Goal: Task Accomplishment & Management: Complete application form

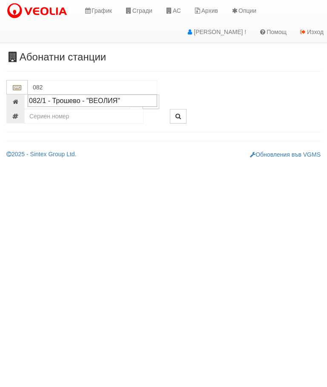
click at [84, 101] on div "082/1 - Трошево - "ВЕОЛИЯ"" at bounding box center [92, 101] width 127 height 10
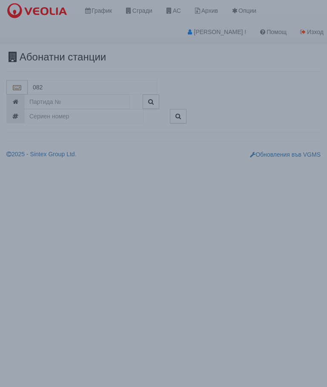
type input "082/1 - Трошево - "ВЕОЛИЯ""
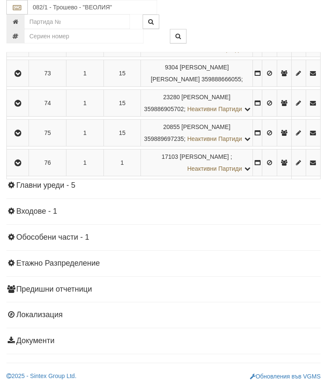
scroll to position [2688, 0]
click at [18, 136] on icon "button" at bounding box center [18, 133] width 10 height 6
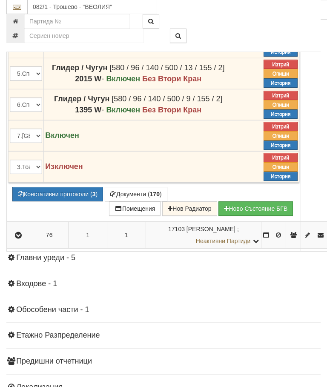
scroll to position [2278, 0]
click at [0, 0] on button "Дистанционен модул" at bounding box center [0, 0] width 0 height 0
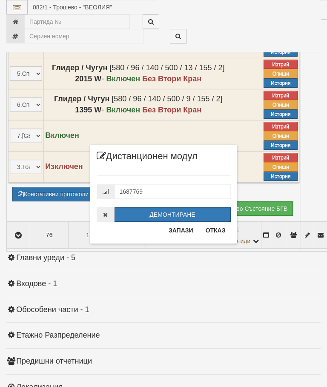
click at [218, 228] on button "Отказ" at bounding box center [216, 231] width 30 height 14
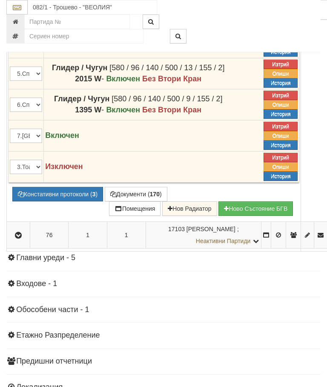
click at [0, 0] on button "Редакция / Протокол" at bounding box center [0, 0] width 0 height 0
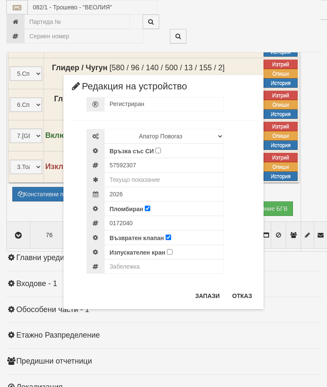
click at [161, 148] on input "Връзка със СИ" at bounding box center [158, 151] width 6 height 6
checkbox input "true"
click at [155, 175] on input "text" at bounding box center [163, 180] width 119 height 14
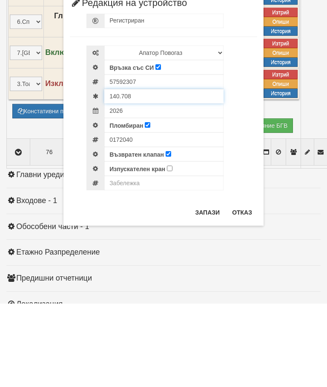
type input "140.708"
click at [129, 259] on input "text" at bounding box center [163, 266] width 119 height 14
type input "Модула не отчита"
click at [206, 289] on button "Запази" at bounding box center [207, 296] width 35 height 14
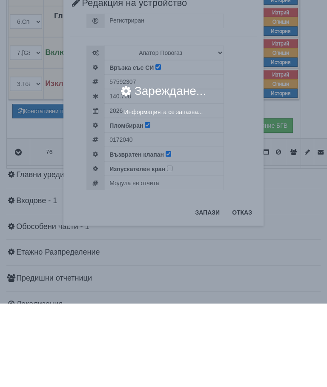
scroll to position [2361, 0]
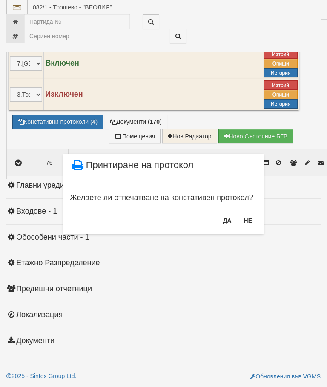
click at [250, 214] on button "НЕ" at bounding box center [248, 221] width 18 height 14
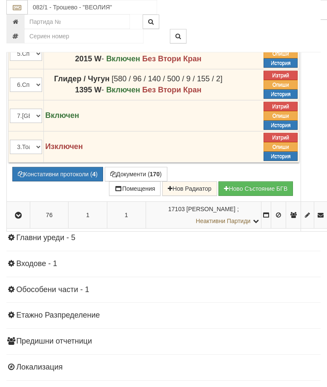
scroll to position [2297, 0]
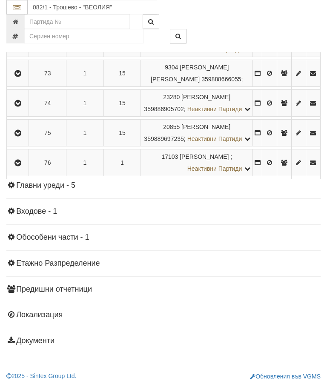
scroll to position [2254, 0]
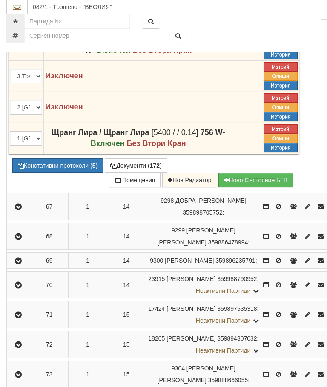
scroll to position [2043, 0]
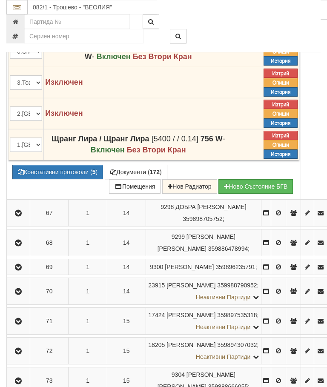
click at [0, 0] on button "Дистанционен модул" at bounding box center [0, 0] width 0 height 0
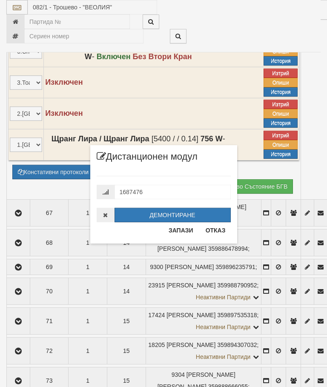
click at [217, 230] on button "Отказ" at bounding box center [216, 231] width 30 height 14
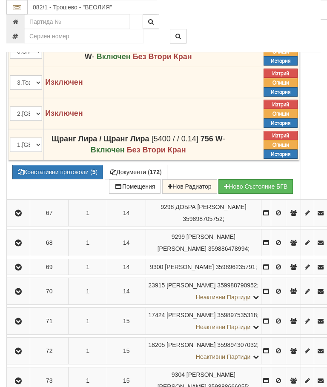
click at [0, 0] on button "Редакция / Протокол" at bounding box center [0, 0] width 0 height 0
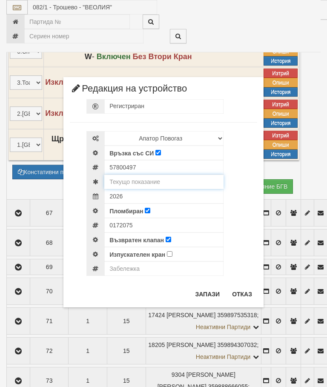
click at [156, 176] on input "text" at bounding box center [163, 182] width 119 height 14
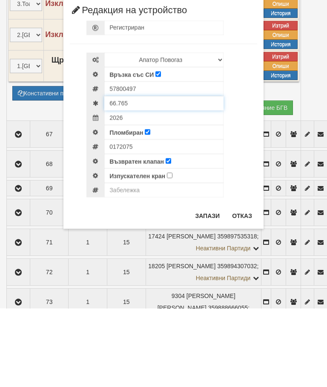
type input "66.765"
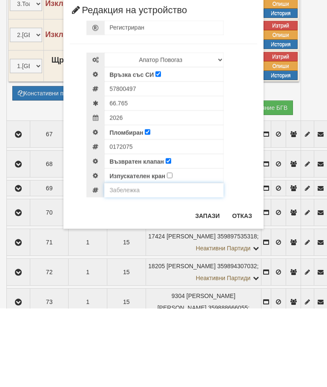
click at [133, 262] on input "text" at bounding box center [163, 269] width 119 height 14
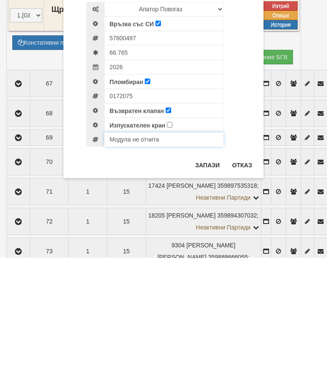
type input "Модула не отчита"
click at [209, 288] on button "Запази" at bounding box center [207, 295] width 35 height 14
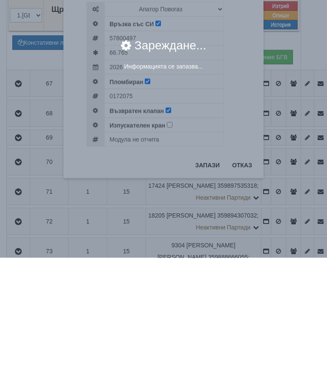
scroll to position [2172, 0]
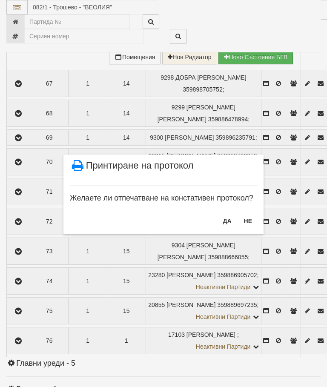
click at [250, 216] on button "НЕ" at bounding box center [248, 221] width 18 height 14
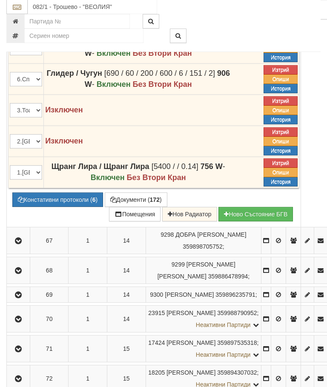
scroll to position [2015, 0]
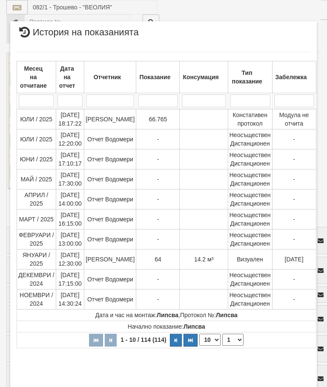
select select "10"
select select "1"
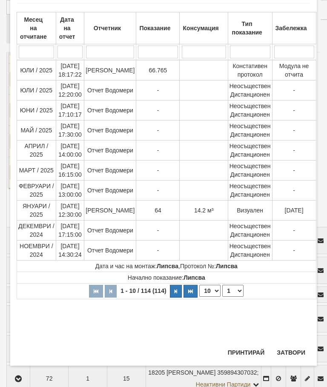
scroll to position [598, 0]
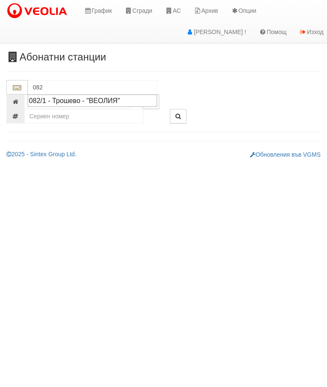
click at [94, 102] on div "082/1 - Трошево - "ВЕОЛИЯ"" at bounding box center [92, 101] width 127 height 10
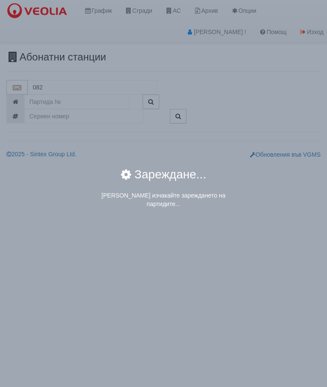
type input "082/1 - Трошево - "ВЕОЛИЯ""
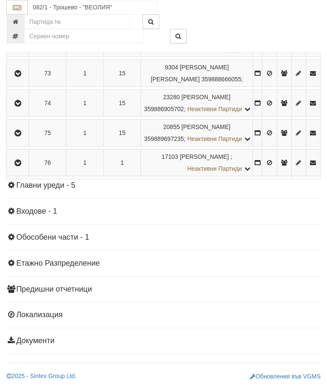
scroll to position [2337, 0]
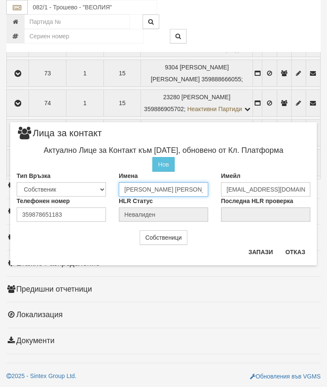
click at [203, 189] on input "ЕЛЕНА ГАНЧЕВА ГАНЕВА" at bounding box center [163, 189] width 89 height 14
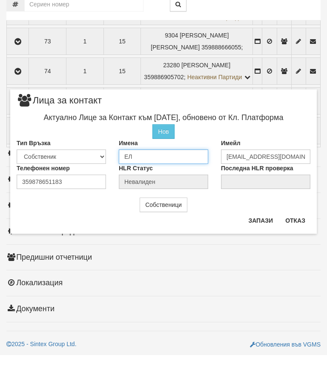
type input "[PERSON_NAME]"
click at [149, 181] on input "Пламен караганев" at bounding box center [163, 188] width 89 height 14
click at [155, 181] on input "Пламен караганев" at bounding box center [163, 188] width 89 height 14
type input "Пламен Караганев"
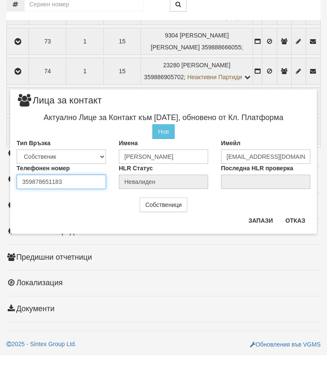
click at [79, 196] on div "Телефонен номер 359878651183" at bounding box center [61, 208] width 102 height 25
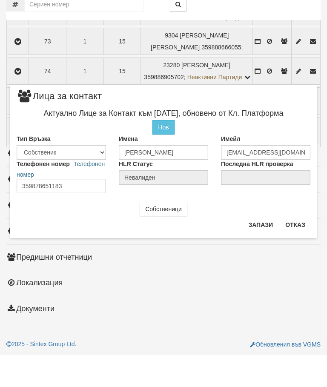
click at [256, 250] on button "Запази" at bounding box center [260, 257] width 35 height 14
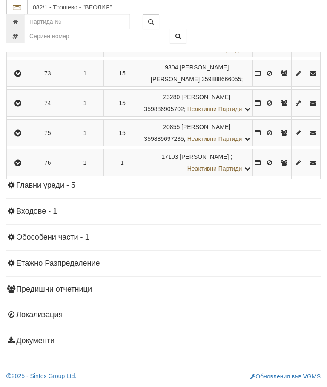
scroll to position [2720, 0]
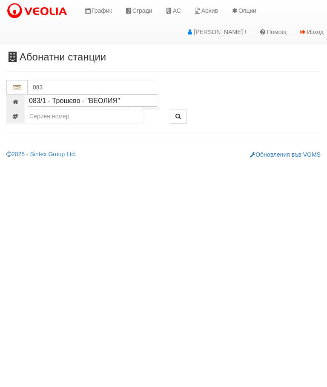
click at [86, 104] on div "083/1 - Трошево - "ВЕОЛИЯ"" at bounding box center [92, 101] width 127 height 10
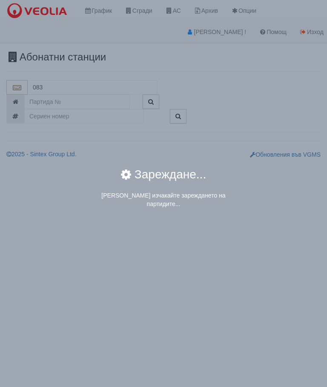
type input "083/1 - Трошево - "ВЕОЛИЯ""
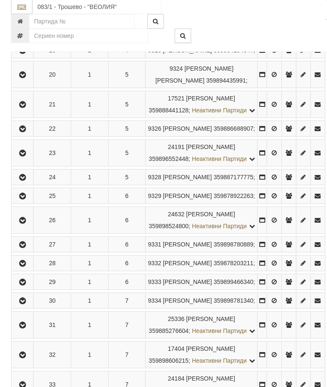
scroll to position [666, 0]
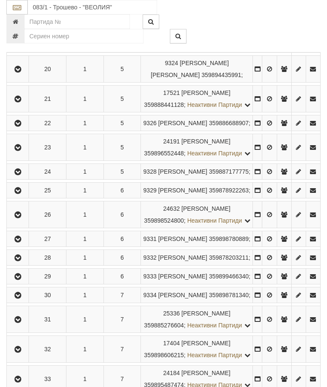
click at [18, 48] on icon "button" at bounding box center [18, 45] width 10 height 6
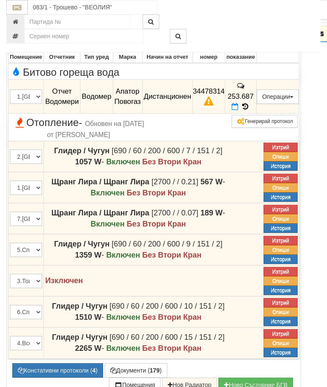
click at [288, 28] on div at bounding box center [231, 21] width 191 height 14
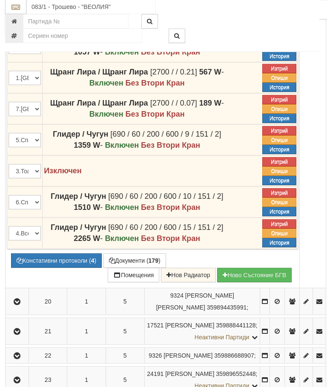
click at [136, 268] on button "Документи ( 179 )" at bounding box center [135, 261] width 63 height 14
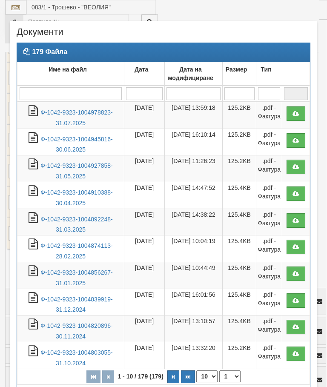
select select "10"
select select "1"
click at [83, 112] on link "Ф-1042-9323-1004978823-31.07.2025" at bounding box center [76, 117] width 72 height 17
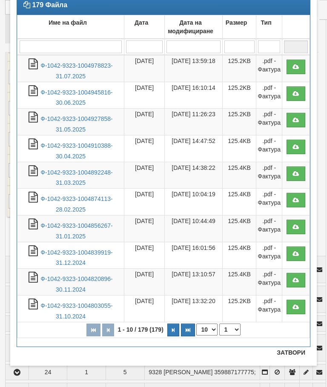
scroll to position [47, 0]
click at [288, 356] on button "Затвори" at bounding box center [291, 353] width 39 height 14
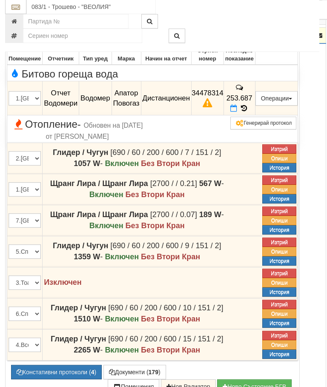
scroll to position [665, 1]
click at [0, 0] on button "Предписание (УПП)" at bounding box center [0, 0] width 0 height 0
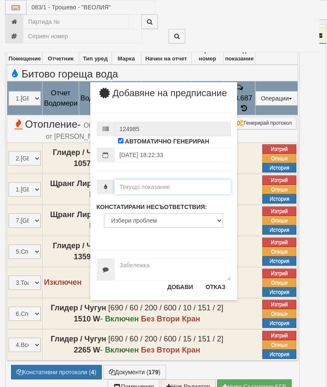
click at [147, 193] on input "number" at bounding box center [173, 187] width 116 height 14
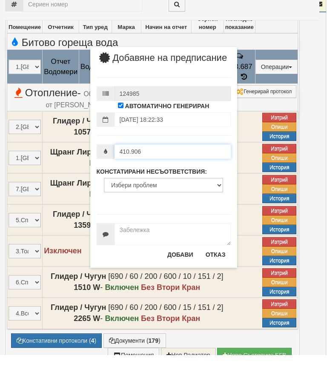
type input "410.906"
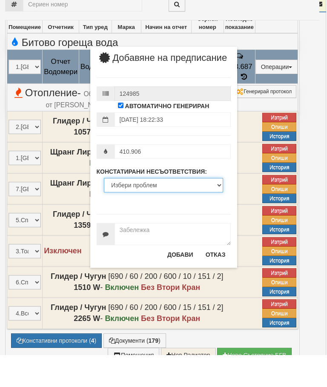
click at [146, 210] on select "Избери проблем Липсва индивидуален водомер; Изтекла валидност на метрологичната…" at bounding box center [163, 217] width 119 height 14
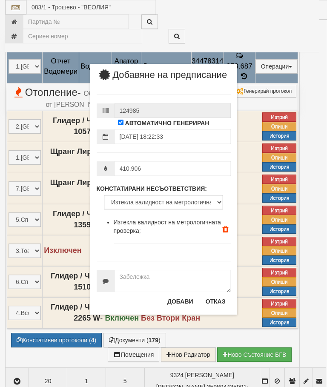
click at [161, 193] on label "КОНСТАТИРАНИ НЕСЪОТВЕТСТВИЯ:" at bounding box center [152, 188] width 111 height 9
click at [161, 195] on select "Избери проблем Липсва индивидуален водомер; Изтекла валидност на метрологичната…" at bounding box center [163, 202] width 119 height 14
select select "BadDisplay"
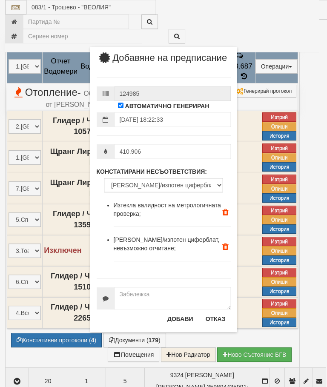
click at [218, 321] on button "Отказ" at bounding box center [216, 319] width 30 height 14
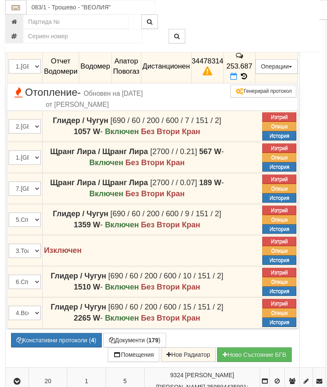
click at [0, 0] on button "Предписание (УПП)" at bounding box center [0, 0] width 0 height 0
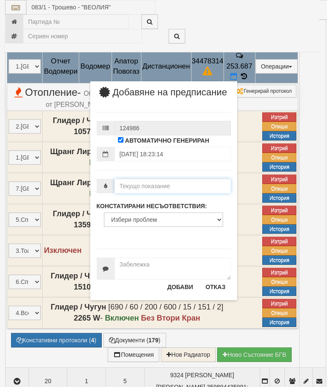
click at [153, 192] on input "number" at bounding box center [173, 186] width 116 height 14
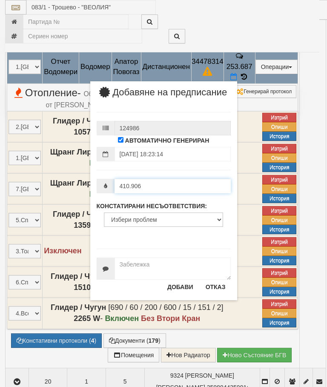
type input "410.906"
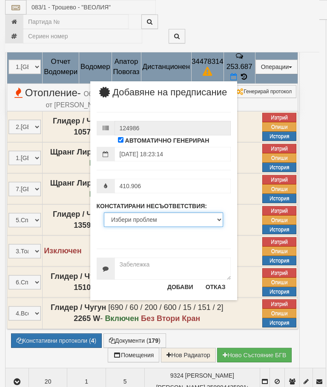
click at [147, 226] on select "Избери проблем Липсва индивидуален водомер; Изтекла валидност на метрологичната…" at bounding box center [163, 220] width 119 height 14
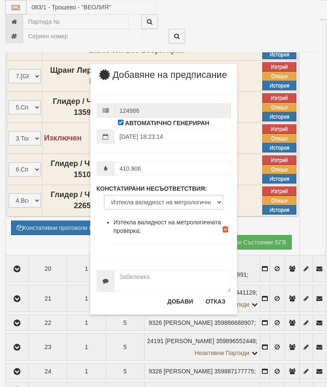
click at [161, 193] on label "КОНСТАТИРАНИ НЕСЪОТВЕТСТВИЯ:" at bounding box center [152, 188] width 111 height 9
click at [161, 195] on select "Избери проблем Липсва индивидуален водомер; Изтекла валидност на метрологичната…" at bounding box center [163, 202] width 119 height 14
select select "Other"
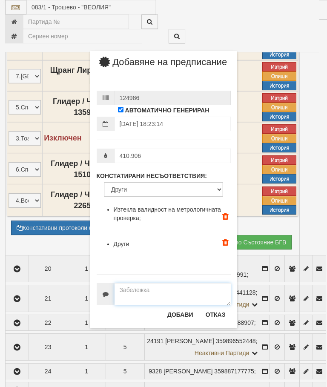
click at [138, 297] on textarea at bounding box center [173, 294] width 116 height 22
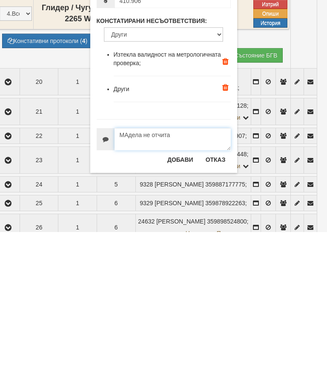
click at [144, 283] on textarea "MАдела не отчита" at bounding box center [173, 294] width 116 height 22
type textarea "Mодула не отчита"
click at [181, 308] on button "Добави" at bounding box center [180, 315] width 36 height 14
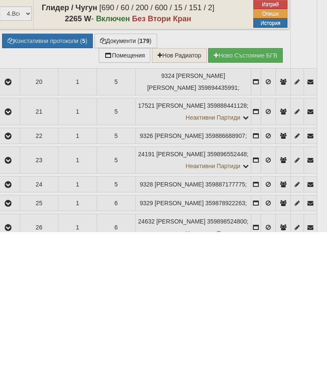
scroll to position [996, 10]
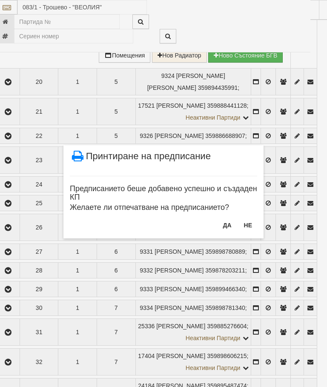
click at [249, 219] on button "Не" at bounding box center [248, 226] width 18 height 14
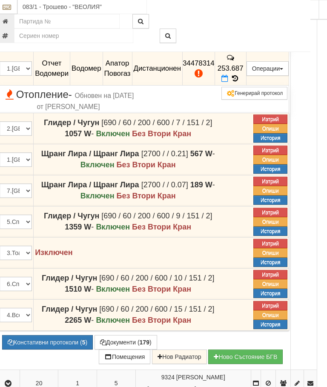
scroll to position [694, 10]
click at [0, 0] on button "Редакция / Протокол" at bounding box center [0, 0] width 0 height 0
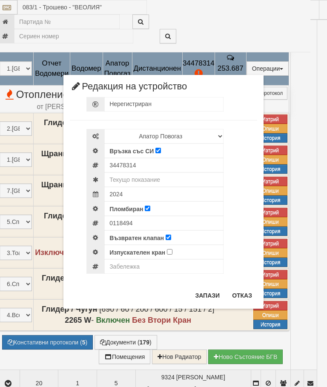
click at [239, 291] on button "Отказ" at bounding box center [242, 296] width 30 height 14
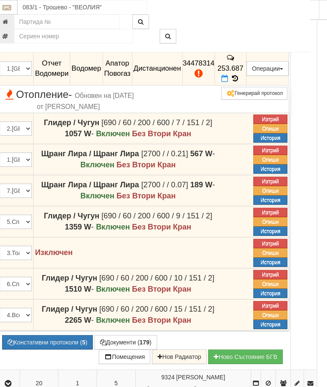
click at [0, 0] on button "Дистанционен модул" at bounding box center [0, 0] width 0 height 0
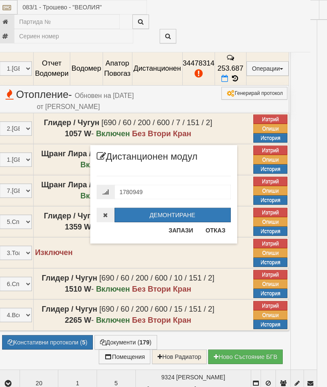
click at [210, 233] on button "Отказ" at bounding box center [216, 231] width 30 height 14
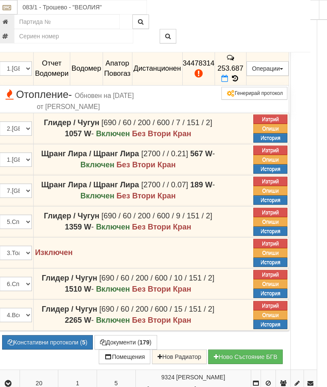
click at [11, 9] on icon "button" at bounding box center [8, 6] width 10 height 6
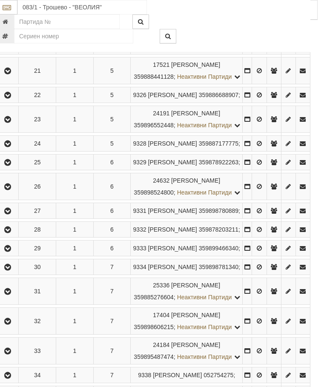
scroll to position [694, 3]
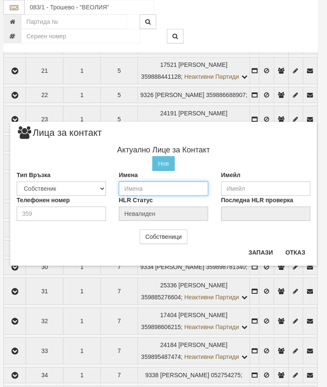
click at [139, 187] on input "text" at bounding box center [163, 188] width 89 height 14
type input "[PERSON_NAME]"
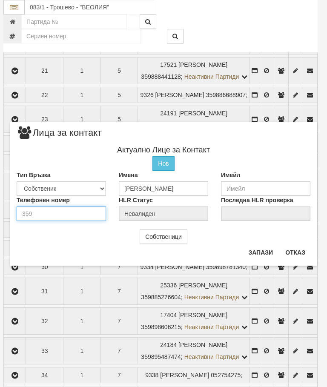
click at [46, 213] on input "number" at bounding box center [61, 214] width 89 height 14
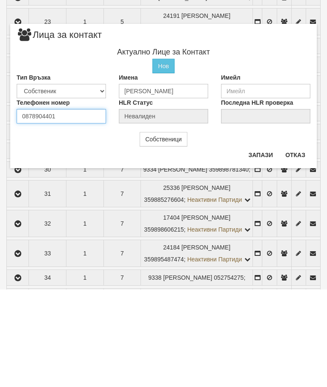
type input "0878904401"
click at [255, 246] on button "Запази" at bounding box center [260, 253] width 35 height 14
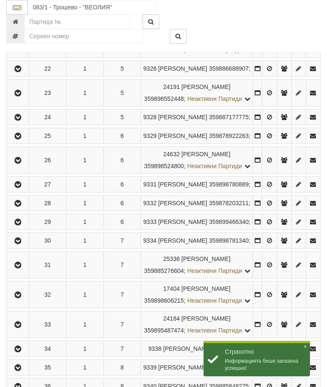
scroll to position [722, 0]
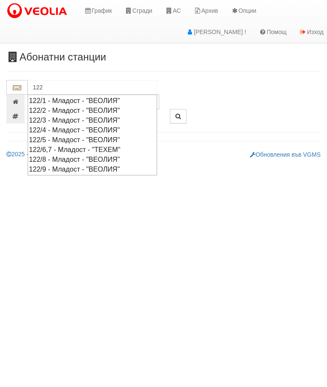
click at [78, 170] on div "122/9 - Младост - "ВЕОЛИЯ"" at bounding box center [92, 169] width 127 height 10
type input "122/9 - Младост - "ВЕОЛИЯ""
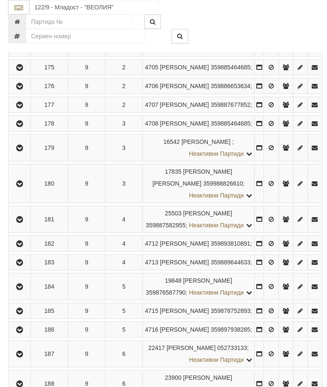
scroll to position [275, 0]
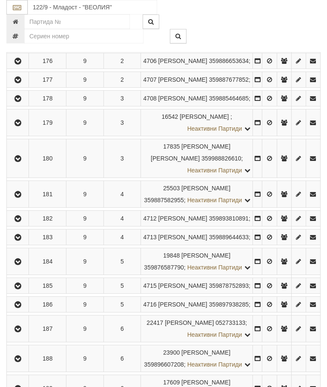
click at [15, 162] on icon "button" at bounding box center [18, 159] width 10 height 6
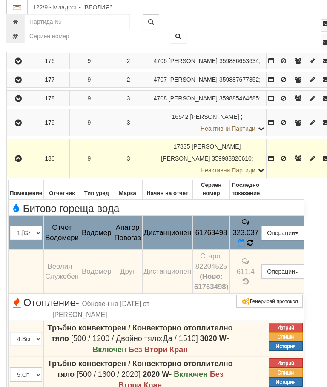
click at [253, 247] on icon at bounding box center [250, 242] width 6 height 7
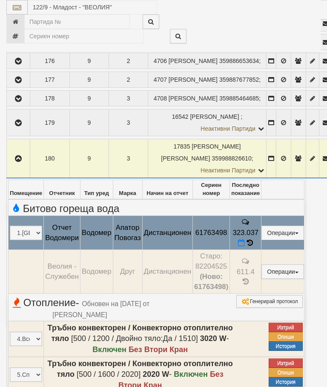
select select "10"
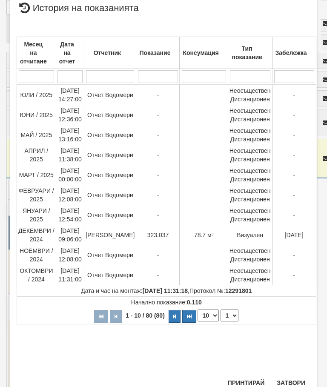
scroll to position [306, 0]
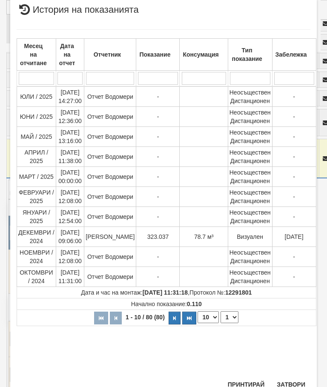
click at [229, 317] on select "1 2 3 4 5 6 7 8" at bounding box center [230, 317] width 18 height 12
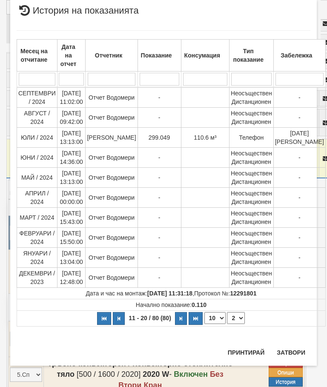
scroll to position [0, 0]
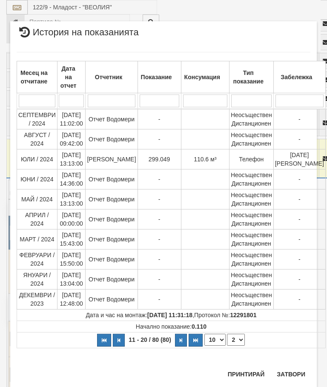
click at [228, 346] on select "1 2 3 4 5 6 7 8" at bounding box center [236, 340] width 18 height 12
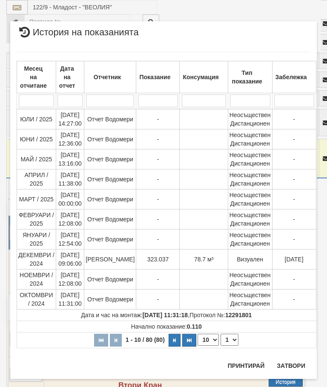
click at [230, 337] on select "1 2 3 4 5 6 7 8" at bounding box center [230, 340] width 18 height 12
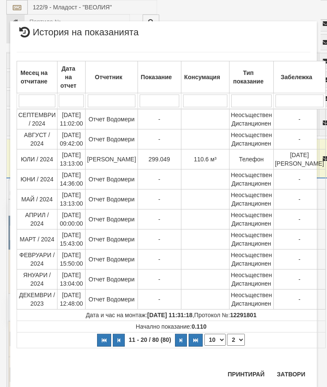
click at [232, 344] on select "1 2 3 4 5 6 7 8" at bounding box center [236, 340] width 18 height 12
select select "1"
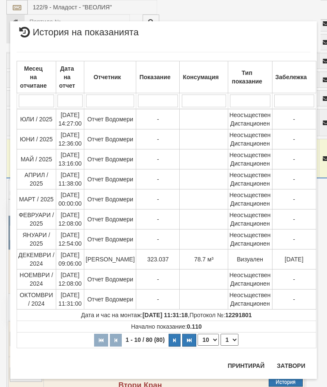
click at [292, 365] on button "Затвори" at bounding box center [291, 366] width 39 height 14
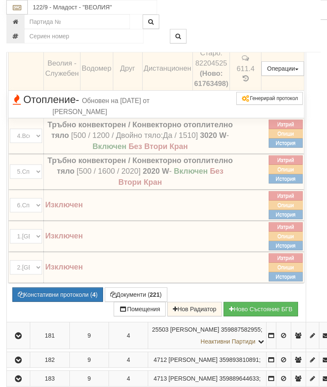
scroll to position [522, 0]
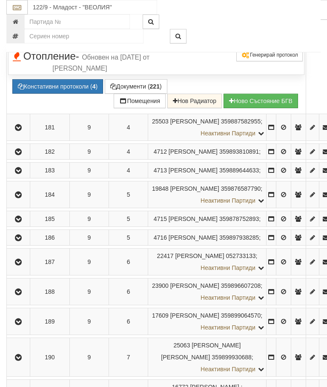
click at [135, 94] on button "Документи ( 221 )" at bounding box center [136, 86] width 63 height 14
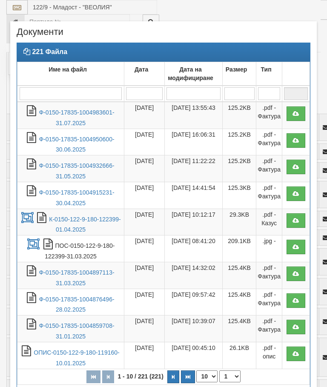
click at [72, 115] on link "Ф-0150-17835-1004983601-31.07.2025" at bounding box center [76, 117] width 75 height 17
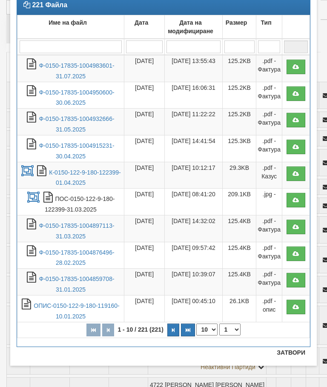
scroll to position [47, 0]
click at [290, 351] on button "Затвори" at bounding box center [291, 353] width 39 height 14
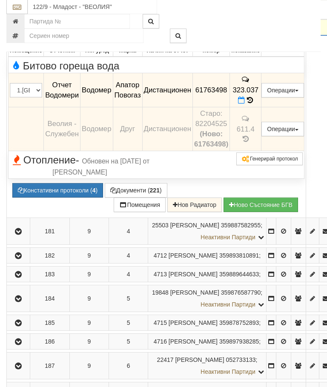
scroll to position [410, 0]
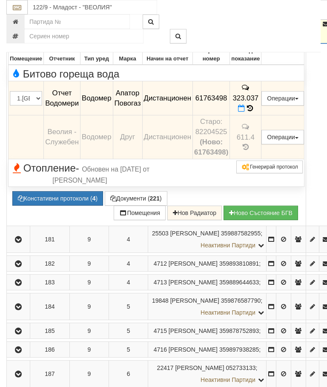
click at [0, 0] on button "Редакция / Протокол" at bounding box center [0, 0] width 0 height 0
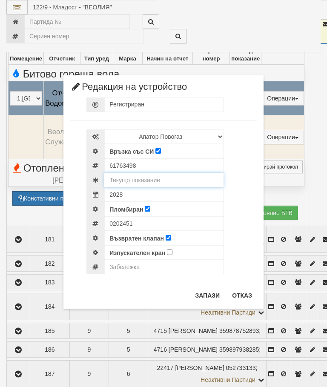
click at [150, 176] on input "text" at bounding box center [163, 180] width 119 height 14
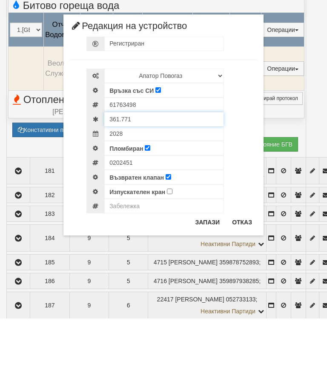
type input "361.771"
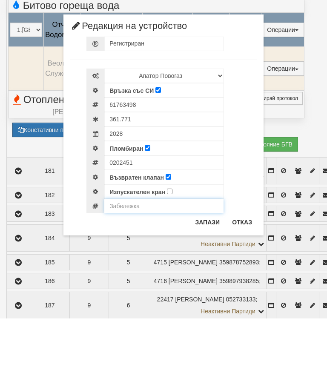
click at [127, 268] on input "text" at bounding box center [163, 275] width 119 height 14
type input "MАдела не отчита"
click at [213, 284] on button "Запази" at bounding box center [207, 291] width 35 height 14
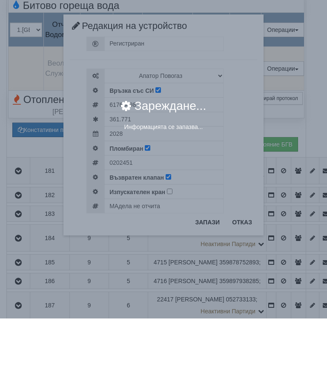
scroll to position [478, 0]
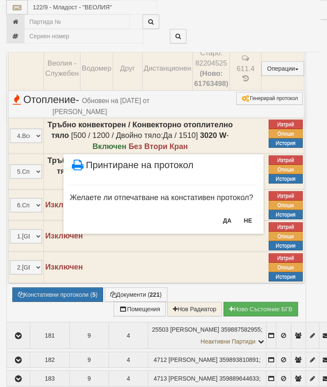
click at [252, 216] on button "НЕ" at bounding box center [248, 221] width 18 height 14
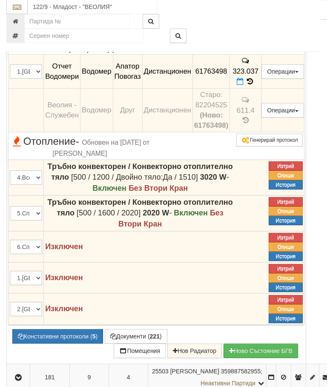
scroll to position [395, 0]
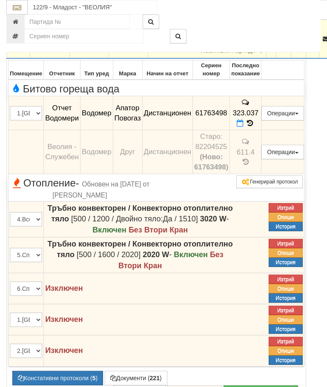
click at [19, 42] on icon "button" at bounding box center [18, 39] width 10 height 6
